Goal: Task Accomplishment & Management: Manage account settings

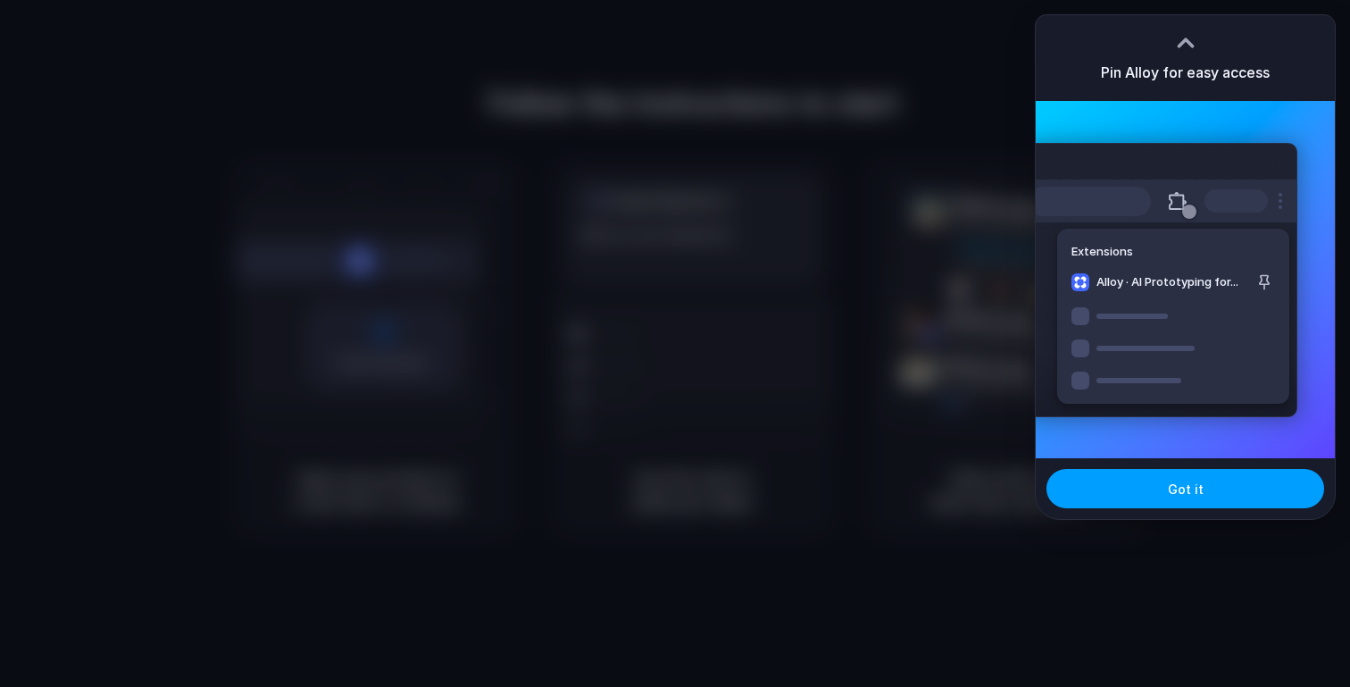
click at [1115, 496] on button "Got it" at bounding box center [1186, 488] width 278 height 39
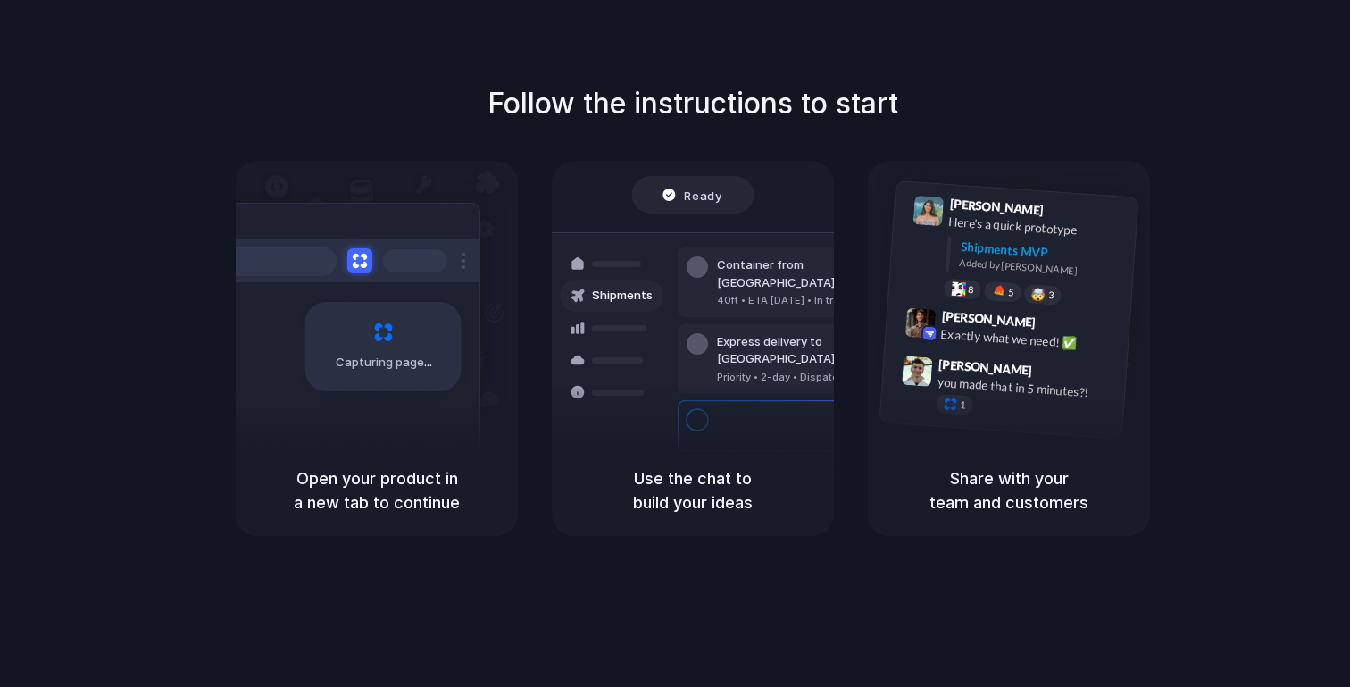
click at [714, 200] on span "Ready" at bounding box center [704, 195] width 38 height 18
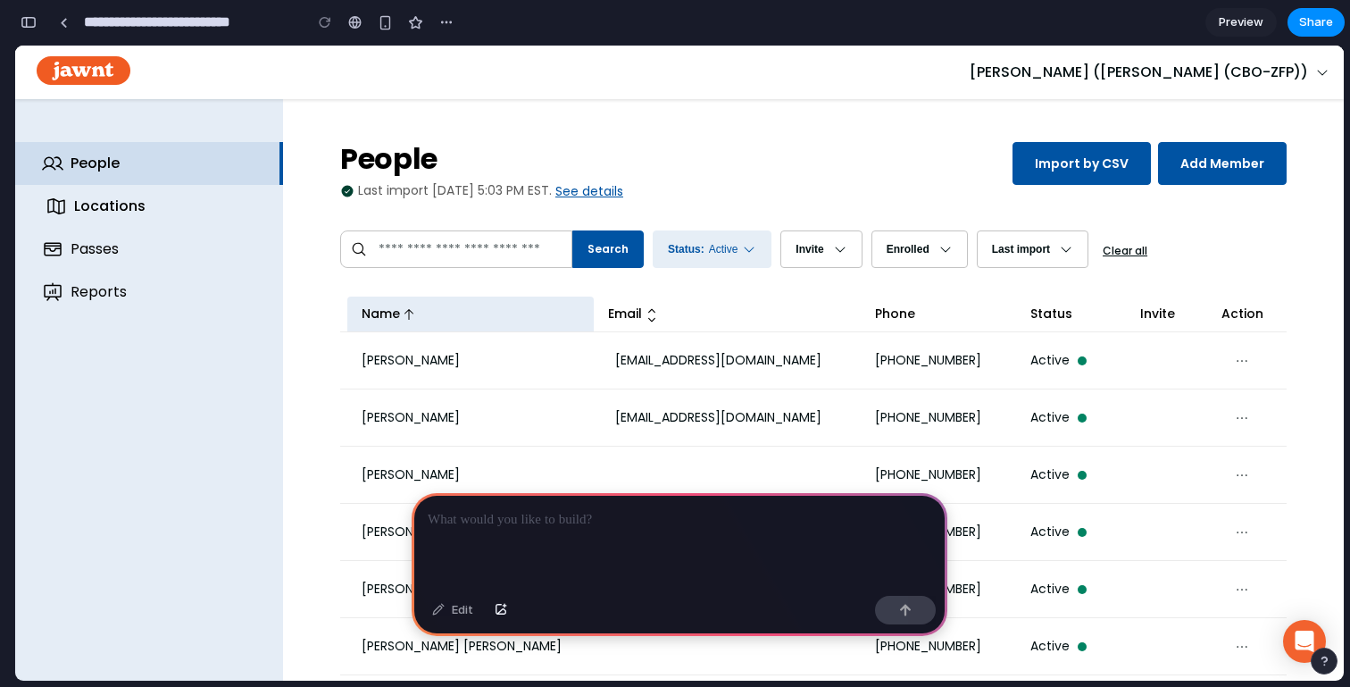
click at [95, 199] on div "Locations" at bounding box center [167, 206] width 186 height 21
click at [155, 224] on link "Locations" at bounding box center [153, 206] width 268 height 43
click at [136, 256] on div "Passes" at bounding box center [167, 248] width 186 height 21
click at [451, 23] on div "button" at bounding box center [446, 22] width 14 height 14
click at [458, 84] on div "Delete" at bounding box center [472, 90] width 57 height 18
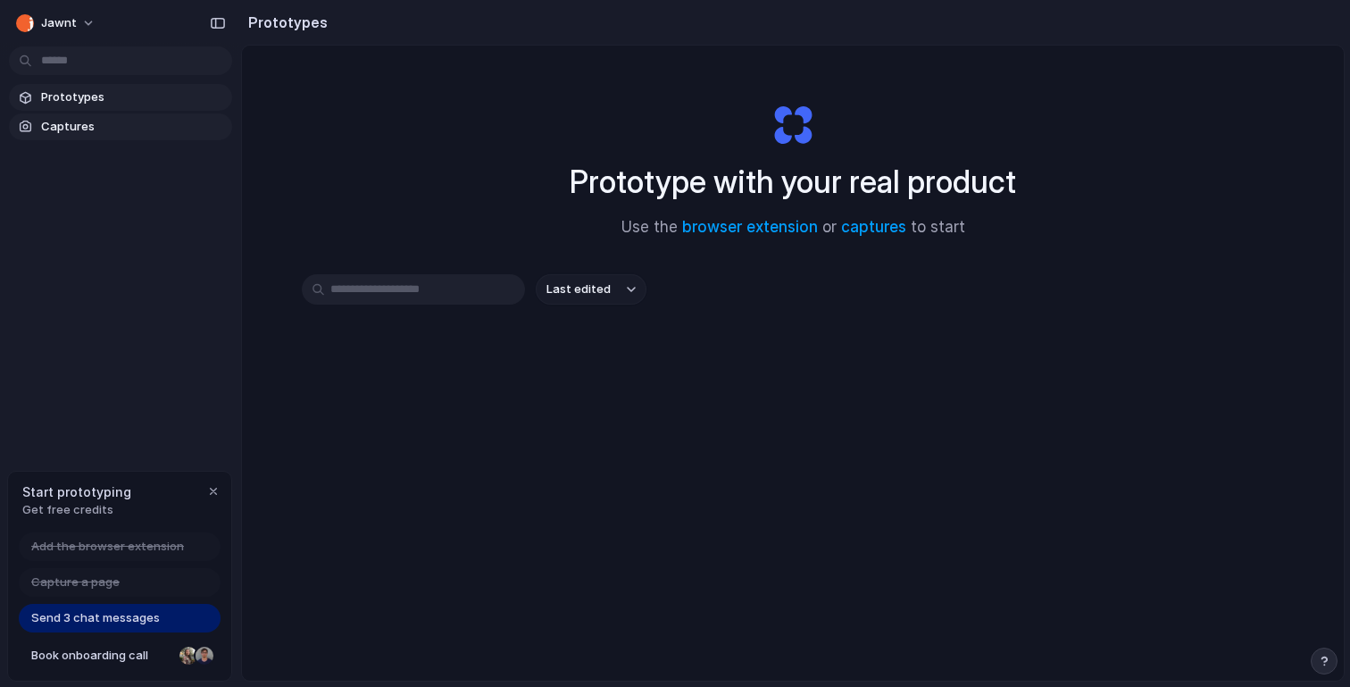
click at [156, 128] on span "Captures" at bounding box center [133, 127] width 184 height 18
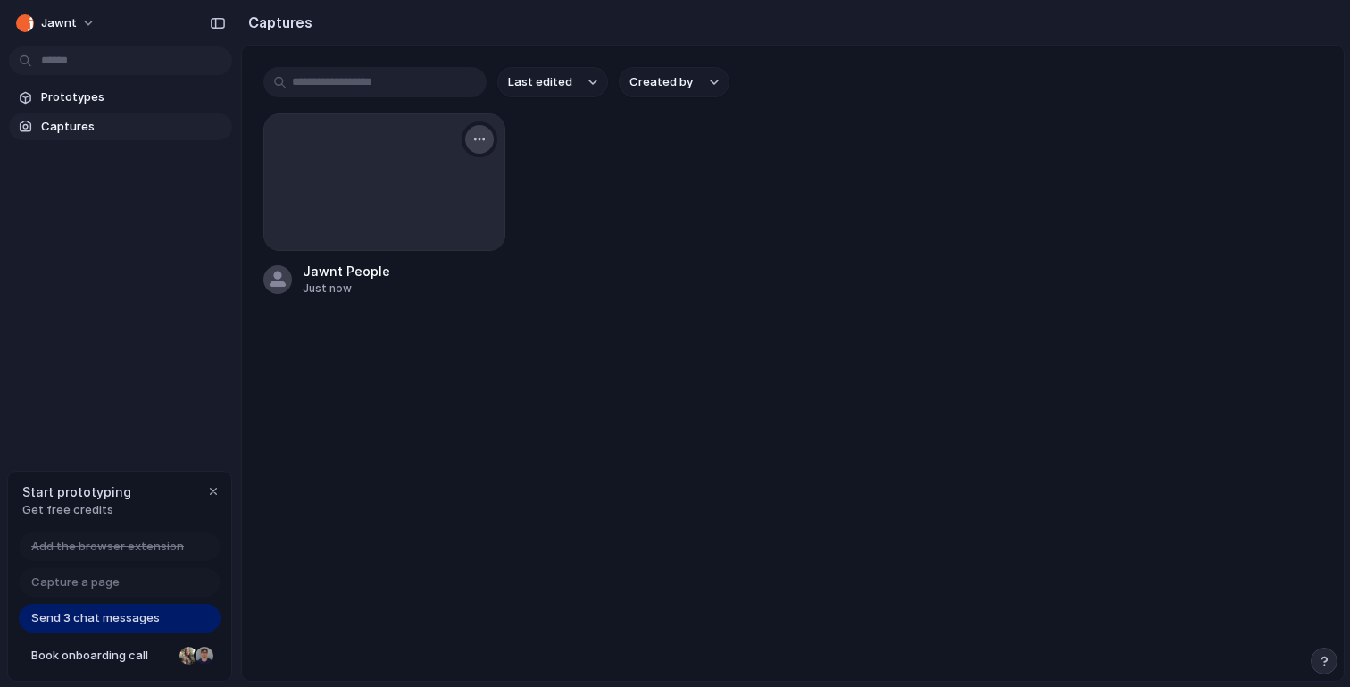
click at [477, 140] on div "button" at bounding box center [479, 139] width 14 height 14
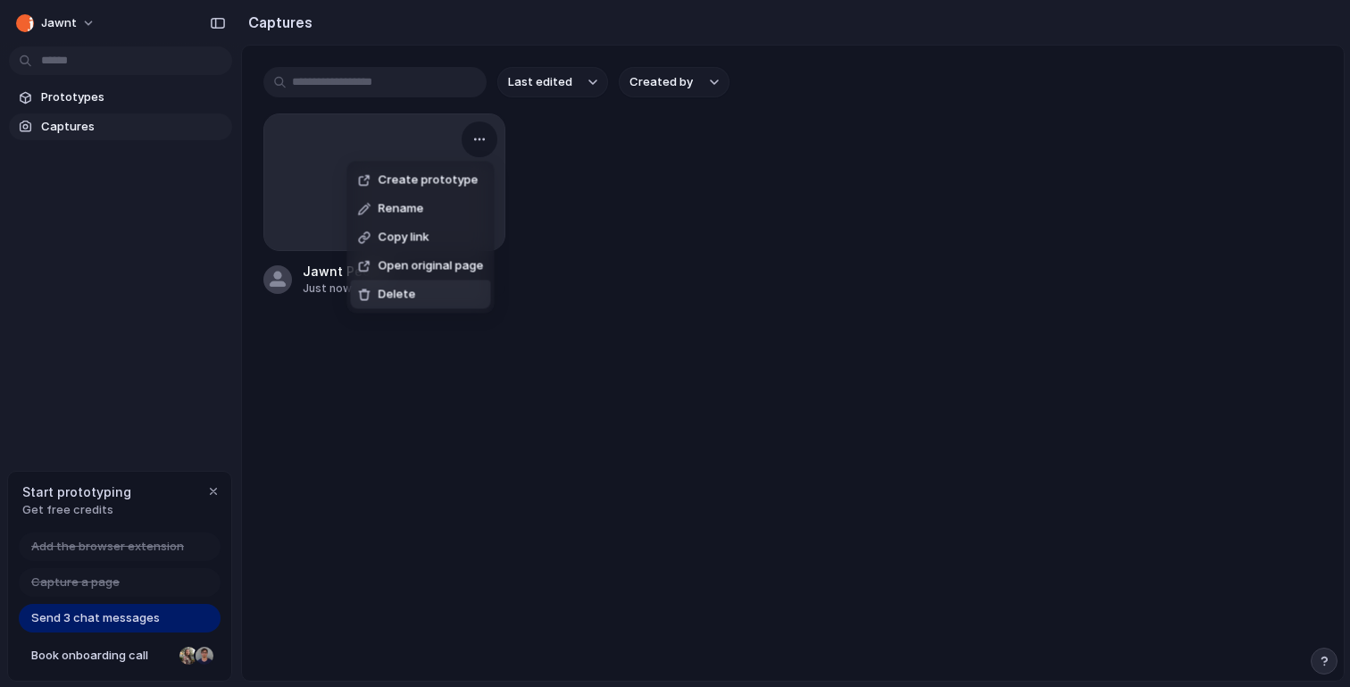
click at [439, 304] on li "Delete" at bounding box center [421, 294] width 140 height 29
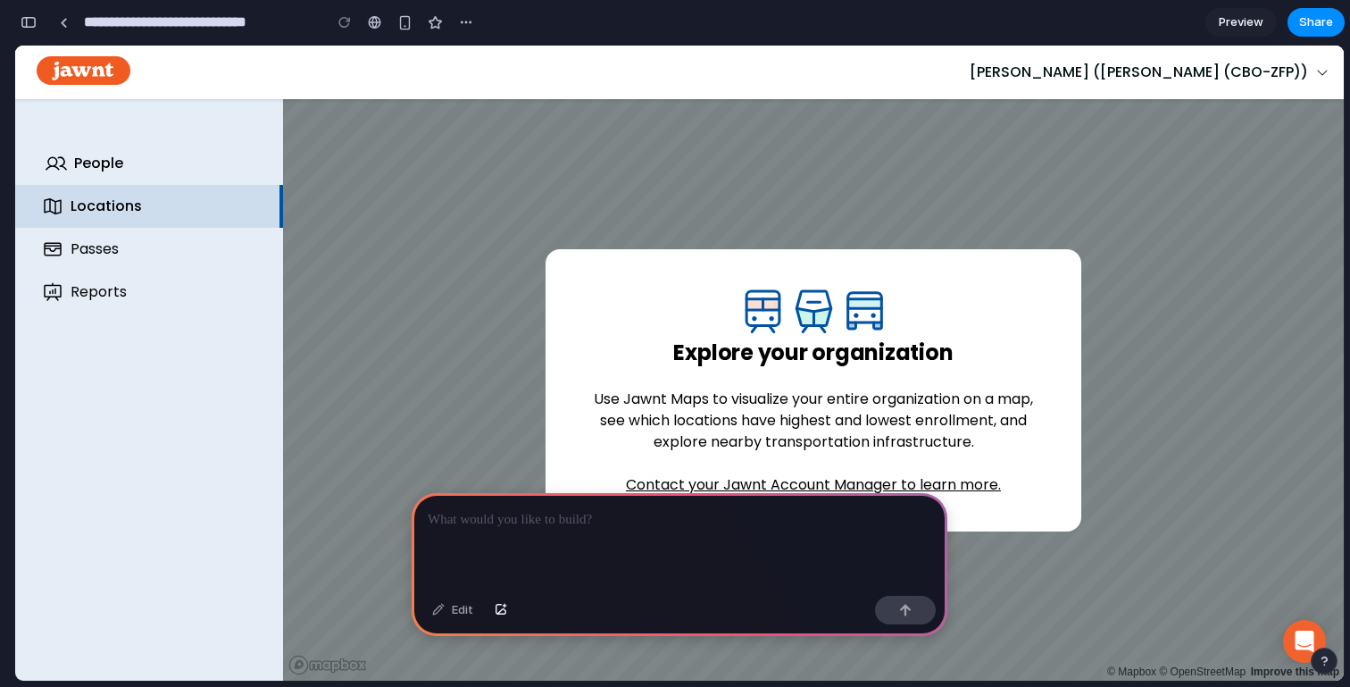
click at [161, 180] on link "People" at bounding box center [153, 163] width 268 height 43
click at [166, 177] on link "People" at bounding box center [153, 163] width 268 height 43
click at [139, 196] on div "Locations" at bounding box center [164, 206] width 186 height 21
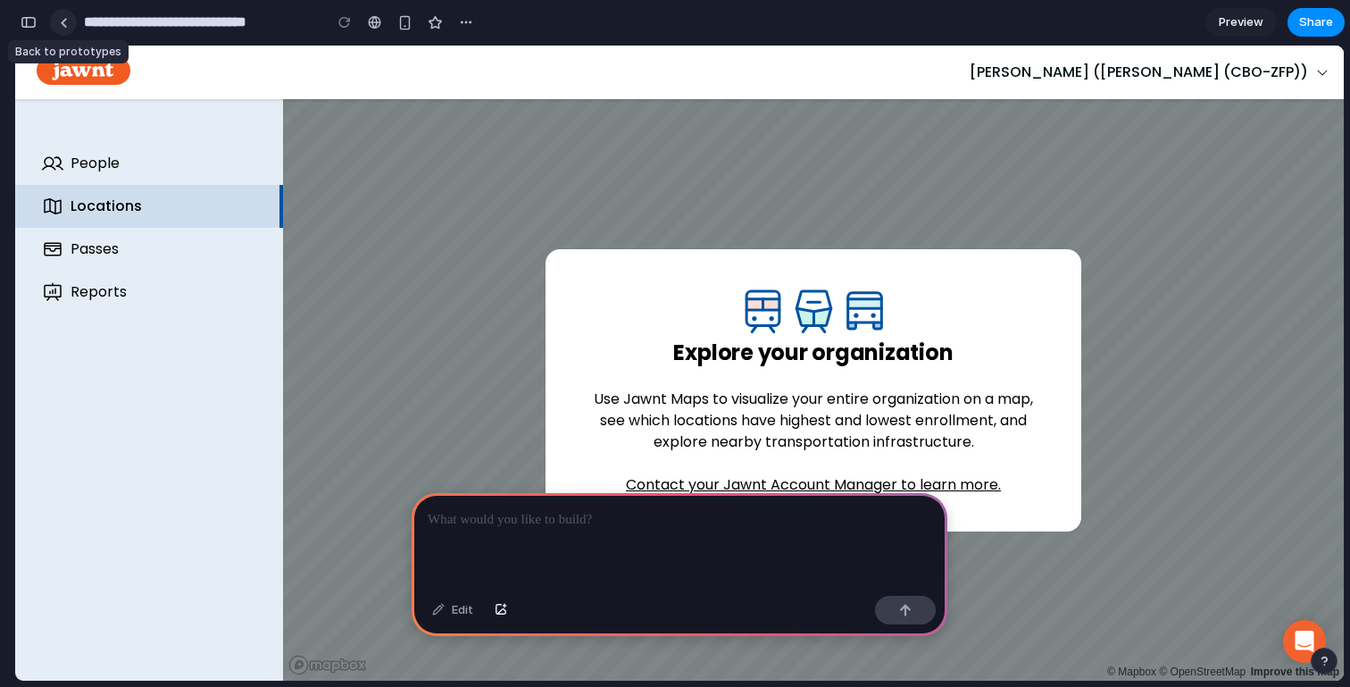
click at [70, 32] on link at bounding box center [63, 22] width 27 height 27
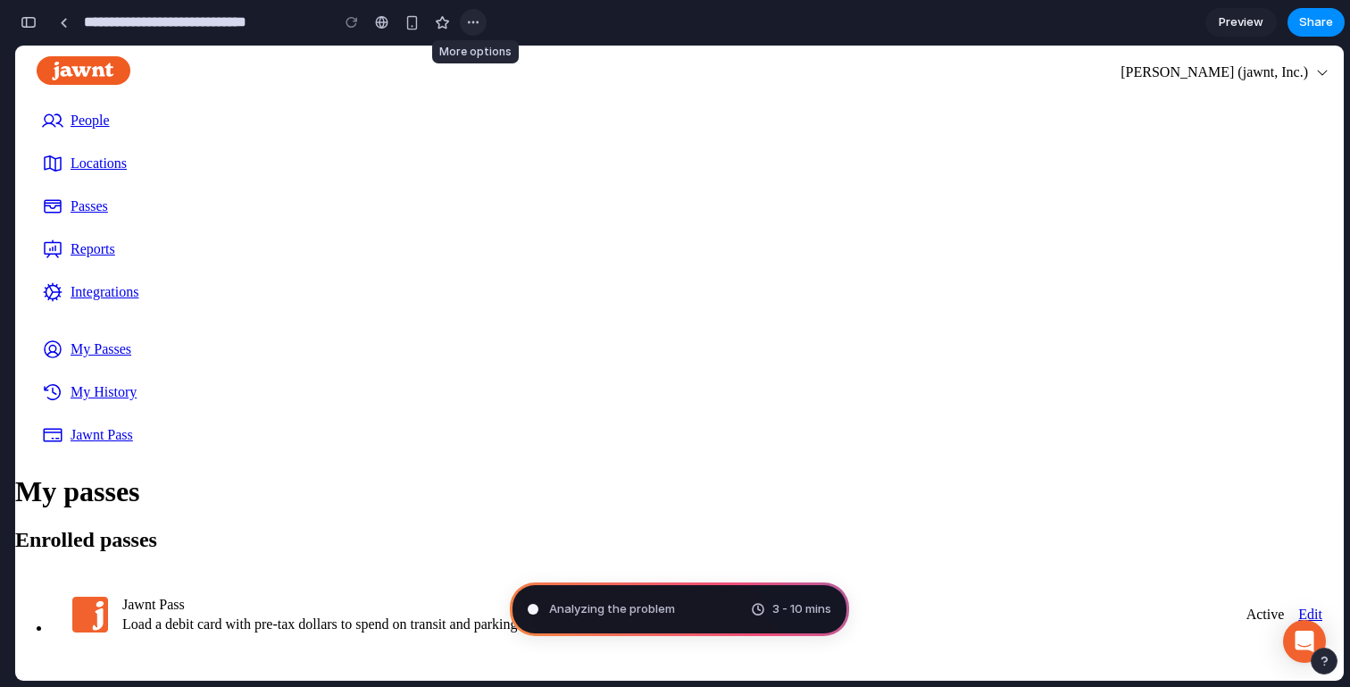
click at [479, 18] on div "button" at bounding box center [473, 22] width 14 height 14
click at [479, 18] on div "Duplicate Delete" at bounding box center [675, 343] width 1350 height 687
type input "**********"
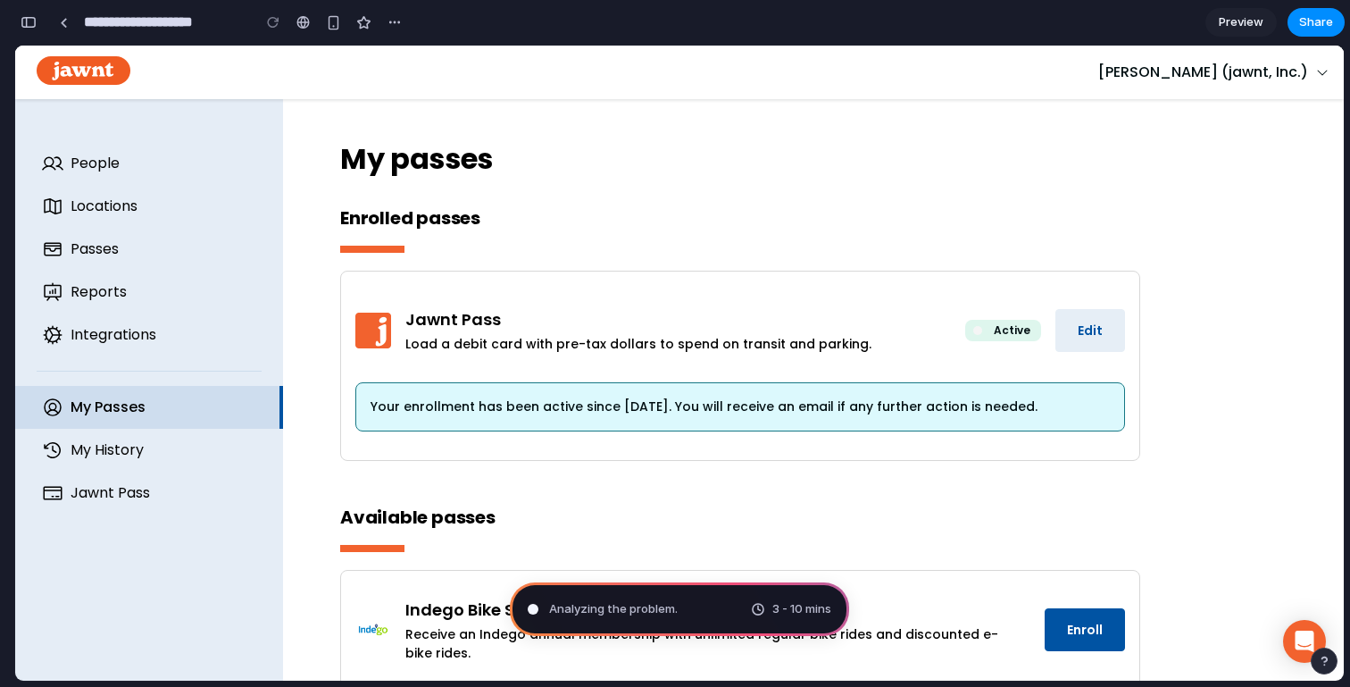
click at [618, 600] on span "Analyzing the problem ." at bounding box center [613, 609] width 129 height 18
